Goal: Find specific page/section: Find specific page/section

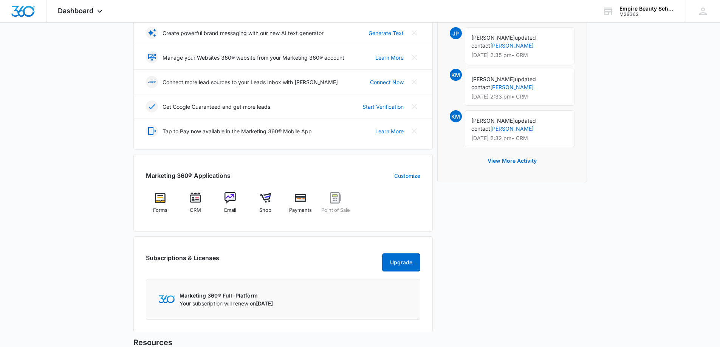
scroll to position [189, 0]
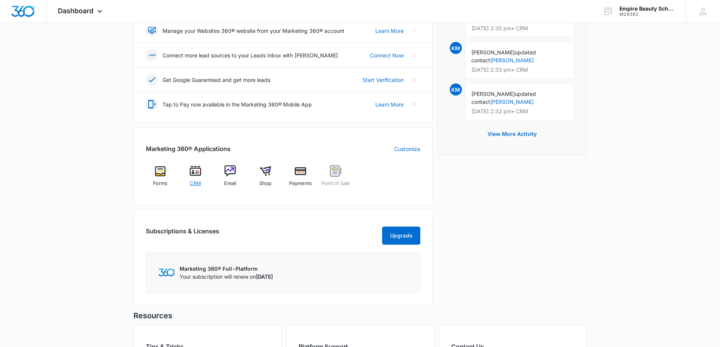
click at [197, 174] on img at bounding box center [195, 171] width 11 height 11
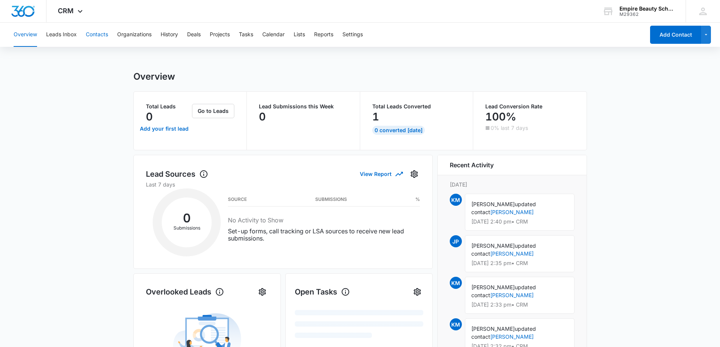
click at [101, 35] on button "Contacts" at bounding box center [97, 35] width 22 height 24
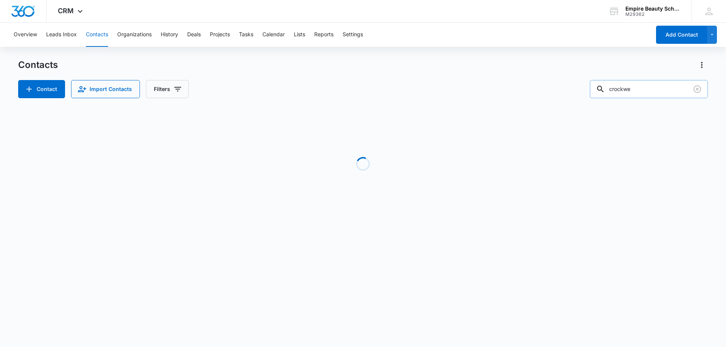
click at [661, 90] on input "crockwe" at bounding box center [649, 89] width 118 height 18
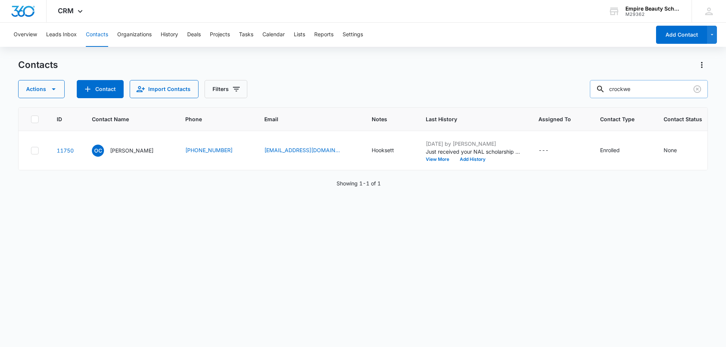
click at [661, 90] on input "crockwe" at bounding box center [649, 89] width 118 height 18
type input "sterling"
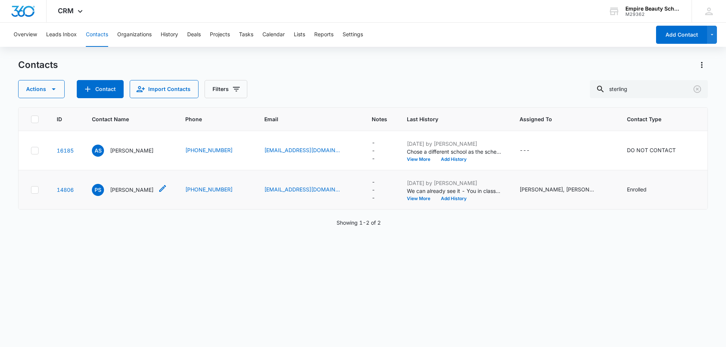
click at [134, 191] on p "[PERSON_NAME]" at bounding box center [131, 190] width 43 height 8
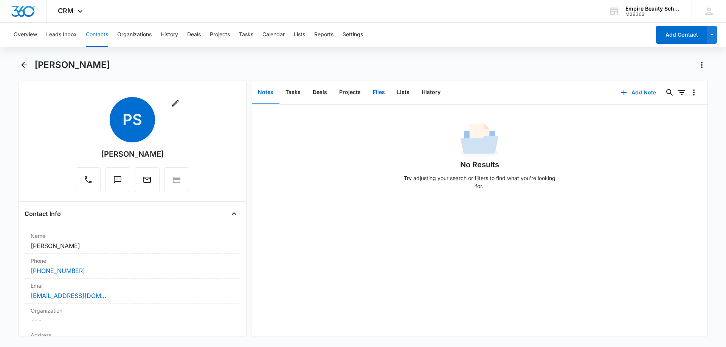
click at [382, 95] on button "Files" at bounding box center [379, 92] width 24 height 23
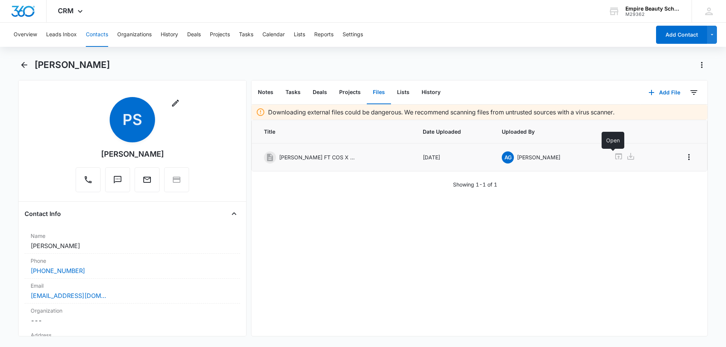
click at [614, 157] on icon at bounding box center [618, 156] width 9 height 9
